Goal: Find specific page/section: Find specific page/section

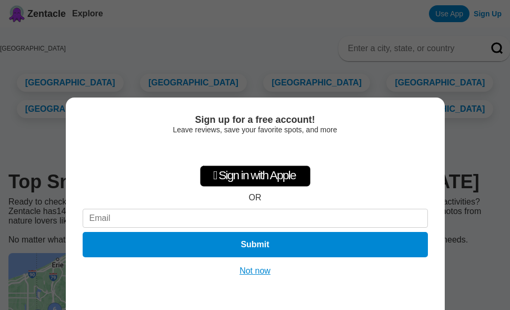
click at [262, 47] on div "Sign up for a free account! Leave reviews, save your favorite spots, and more …" at bounding box center [255, 155] width 510 height 310
click at [260, 271] on button "Not now" at bounding box center [254, 270] width 37 height 11
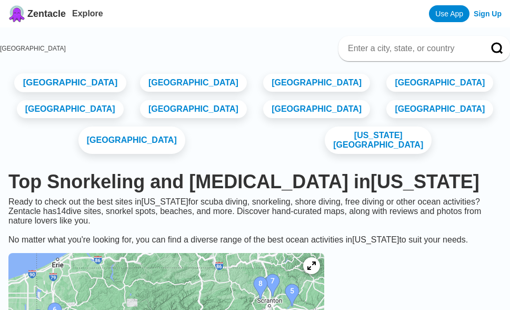
click at [111, 85] on link "[GEOGRAPHIC_DATA]" at bounding box center [70, 82] width 112 height 19
click at [170, 155] on link "[GEOGRAPHIC_DATA]" at bounding box center [132, 140] width 112 height 29
